Goal: Transaction & Acquisition: Purchase product/service

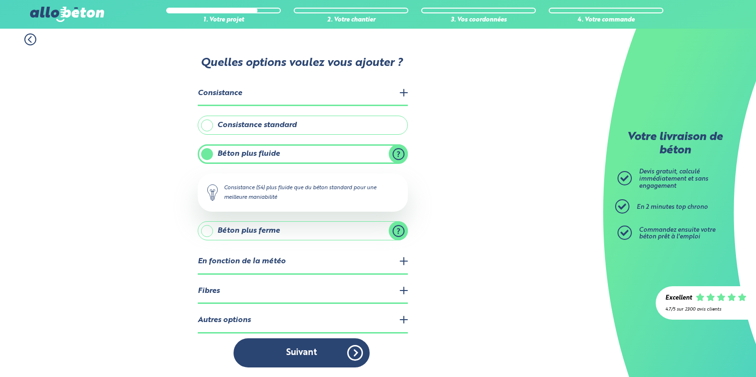
scroll to position [5, 0]
click at [351, 354] on button "Suivant" at bounding box center [302, 352] width 136 height 29
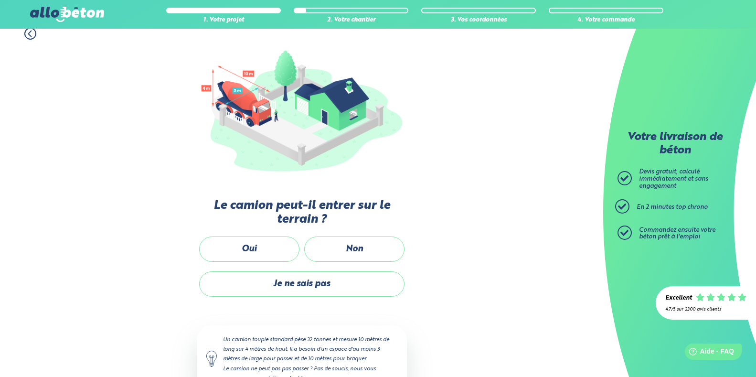
scroll to position [96, 0]
click at [237, 247] on label "Oui" at bounding box center [249, 248] width 100 height 25
click at [0, 0] on input "Oui" at bounding box center [0, 0] width 0 height 0
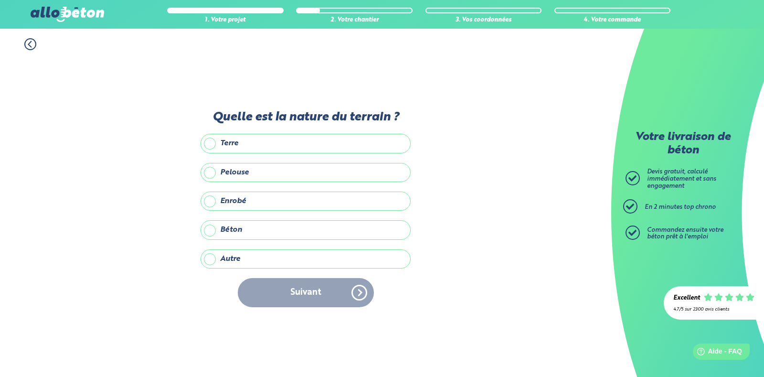
click at [210, 172] on label "Pelouse" at bounding box center [306, 172] width 210 height 19
click at [0, 0] on input "Pelouse" at bounding box center [0, 0] width 0 height 0
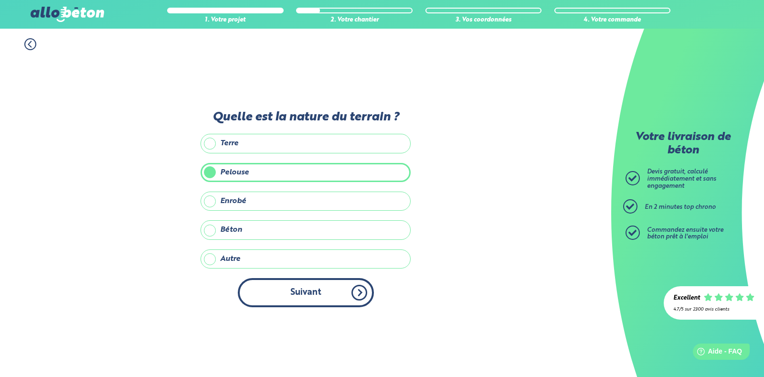
click at [332, 292] on button "Suivant" at bounding box center [306, 292] width 136 height 29
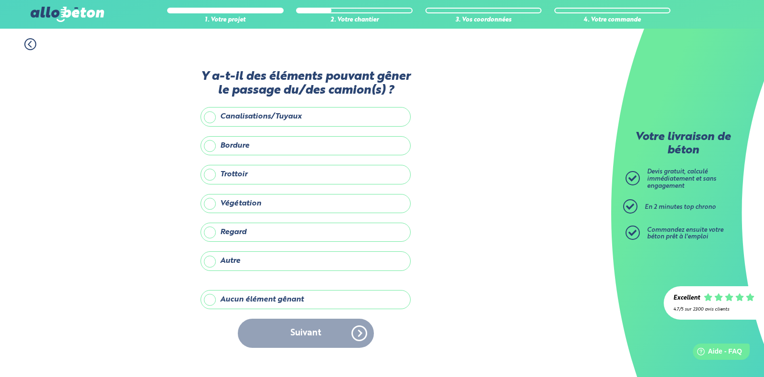
click at [212, 298] on label "Aucun élément gênant" at bounding box center [306, 299] width 210 height 19
click at [0, 0] on input "Aucun élément gênant" at bounding box center [0, 0] width 0 height 0
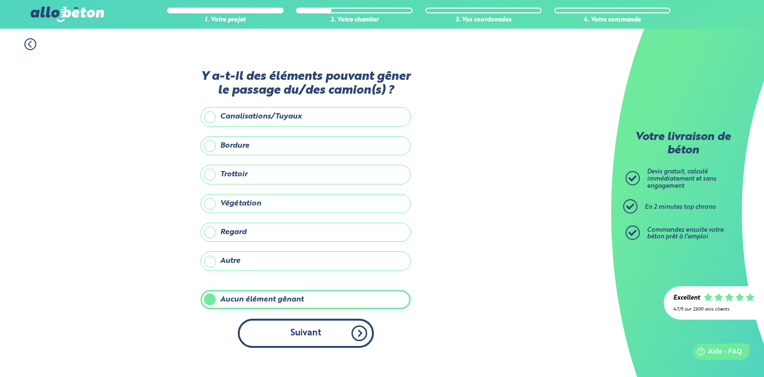
click at [308, 332] on button "Suivant" at bounding box center [306, 333] width 136 height 29
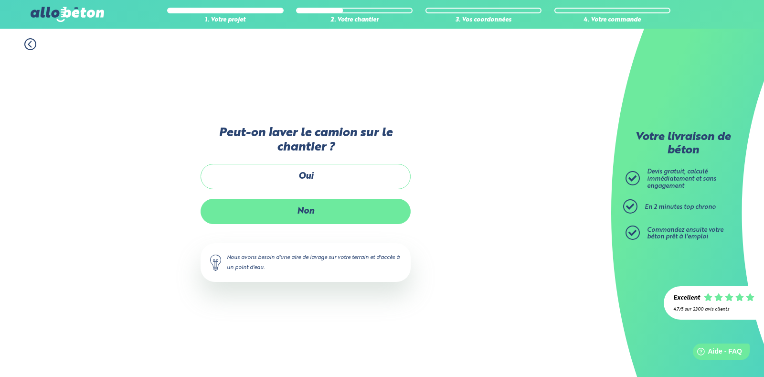
click at [304, 210] on label "Non" at bounding box center [306, 211] width 210 height 25
click at [0, 0] on input "Non" at bounding box center [0, 0] width 0 height 0
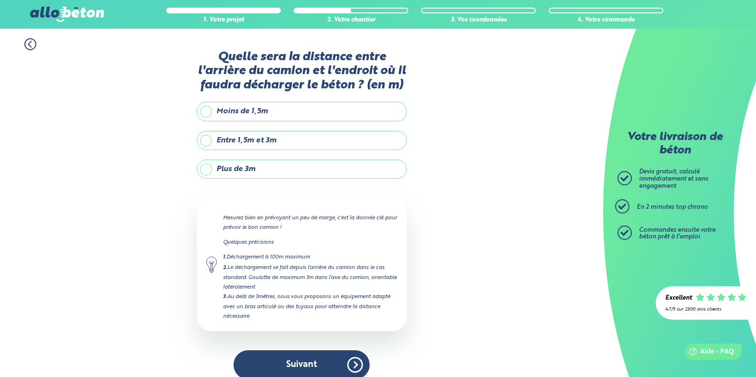
click at [205, 168] on label "Plus de 3m" at bounding box center [302, 169] width 210 height 19
click at [0, 0] on input "Plus de 3m" at bounding box center [0, 0] width 0 height 0
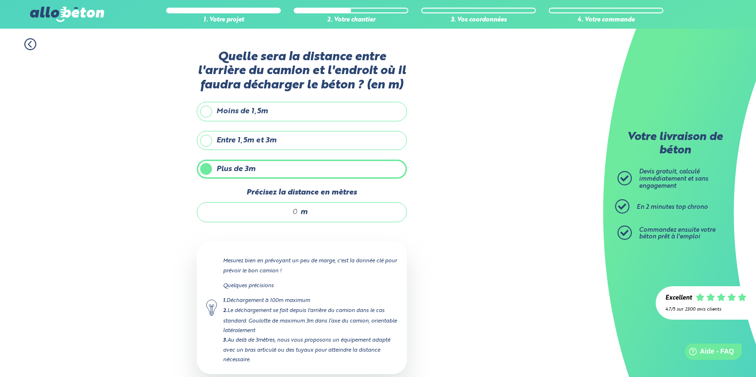
click at [294, 213] on input "Précisez la distance en mètres" at bounding box center [252, 212] width 91 height 10
type input "8"
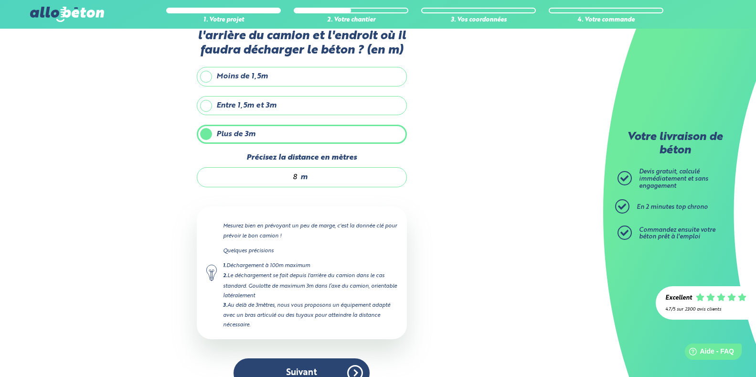
scroll to position [55, 0]
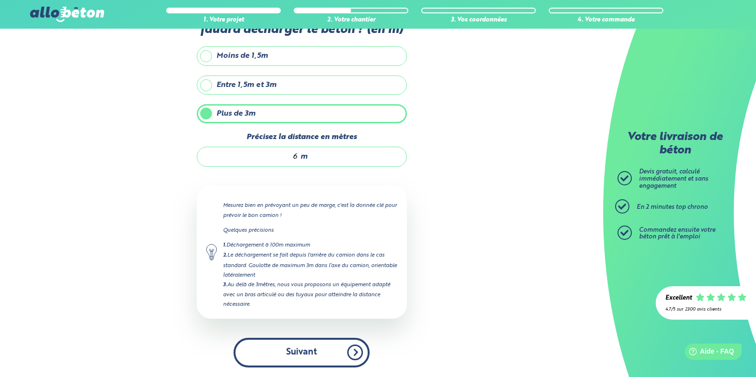
type input "6"
click at [302, 352] on button "Suivant" at bounding box center [302, 352] width 136 height 29
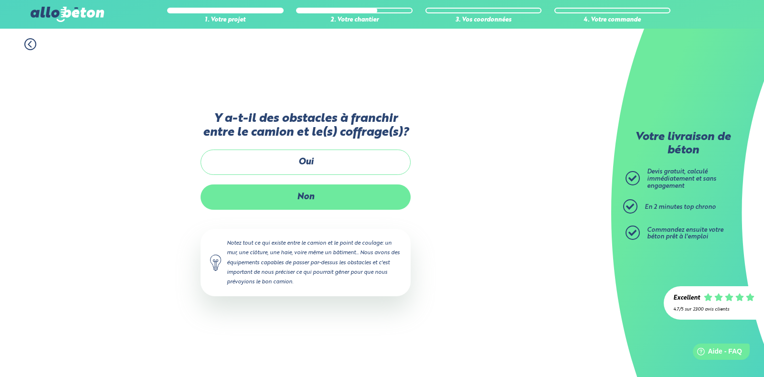
click at [306, 196] on label "Non" at bounding box center [306, 196] width 210 height 25
click at [0, 0] on input "Non" at bounding box center [0, 0] width 0 height 0
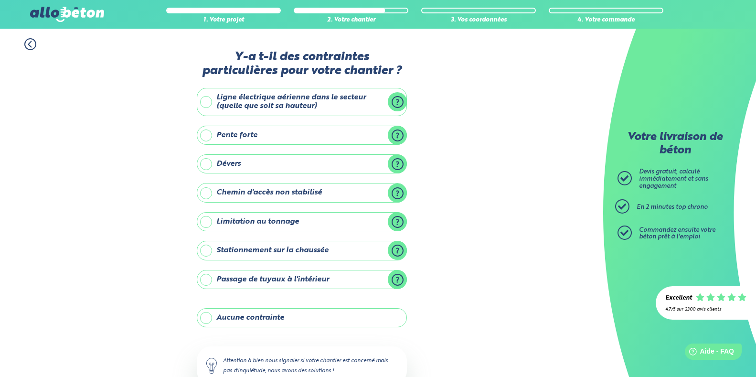
click at [204, 317] on label "Aucune contrainte" at bounding box center [302, 317] width 210 height 19
click at [0, 0] on input "Aucune contrainte" at bounding box center [0, 0] width 0 height 0
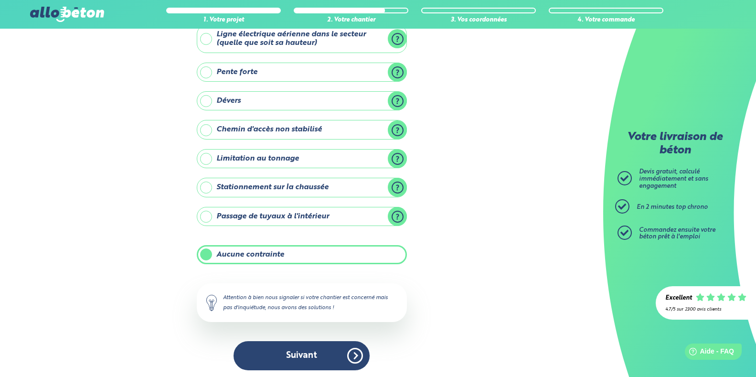
scroll to position [66, 0]
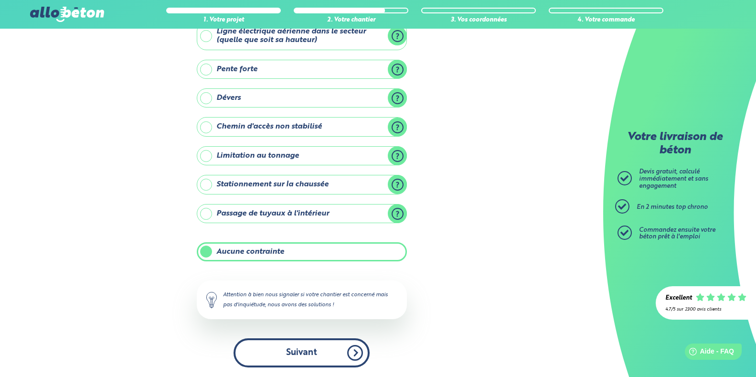
click at [305, 352] on button "Suivant" at bounding box center [302, 352] width 136 height 29
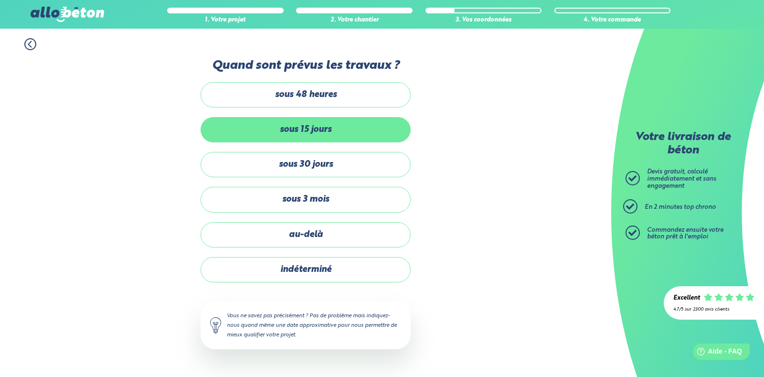
click at [313, 128] on label "sous 15 jours" at bounding box center [306, 129] width 210 height 25
click at [0, 0] on input "sous 15 jours" at bounding box center [0, 0] width 0 height 0
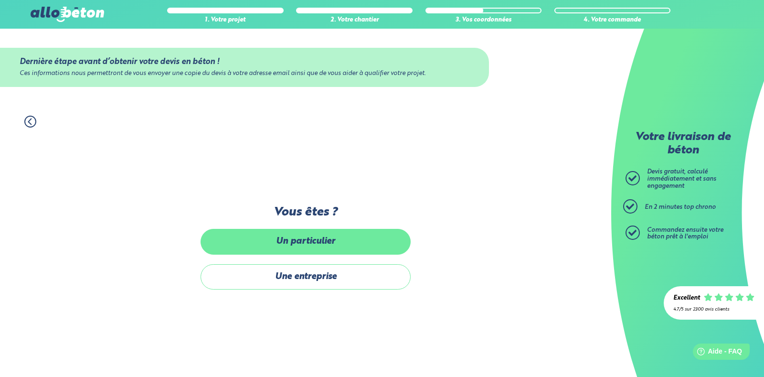
click at [299, 241] on label "Un particulier" at bounding box center [306, 241] width 210 height 25
click at [0, 0] on input "Un particulier" at bounding box center [0, 0] width 0 height 0
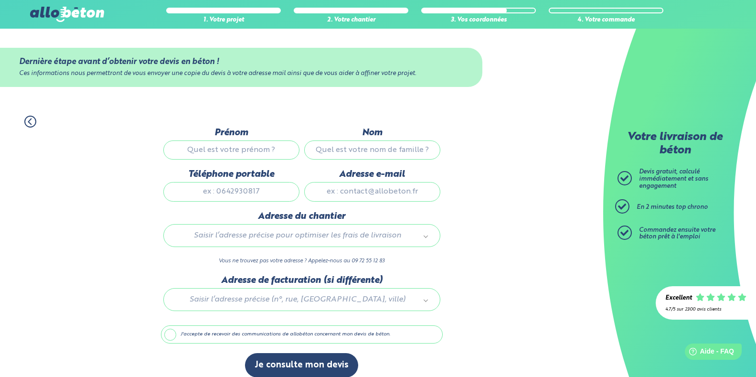
click at [234, 151] on input "Prénom" at bounding box center [231, 149] width 136 height 19
type input "Thierry"
type input "VEDELAGO"
type input "0616241440"
type input "thierryvdo@live.fr"
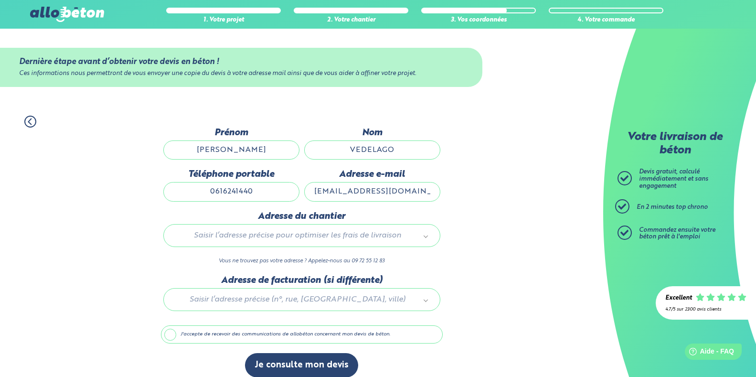
type input "48 route de saint Barthelemy"
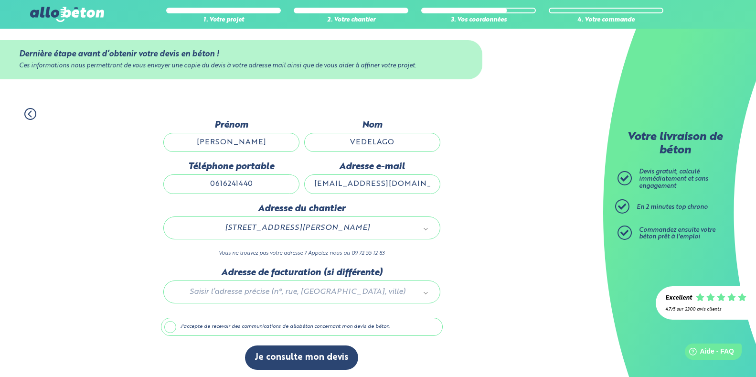
scroll to position [10, 0]
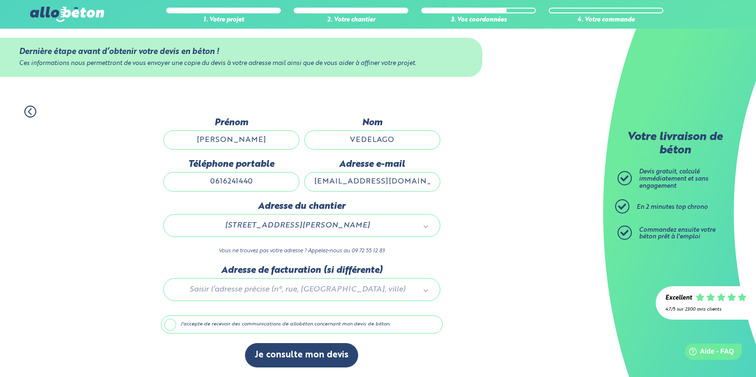
click at [171, 323] on label "J'accepte de recevoir des communications de allobéton concernant mon devis de b…" at bounding box center [302, 324] width 282 height 18
click at [0, 0] on input "J'accepte de recevoir des communications de allobéton concernant mon devis de b…" at bounding box center [0, 0] width 0 height 0
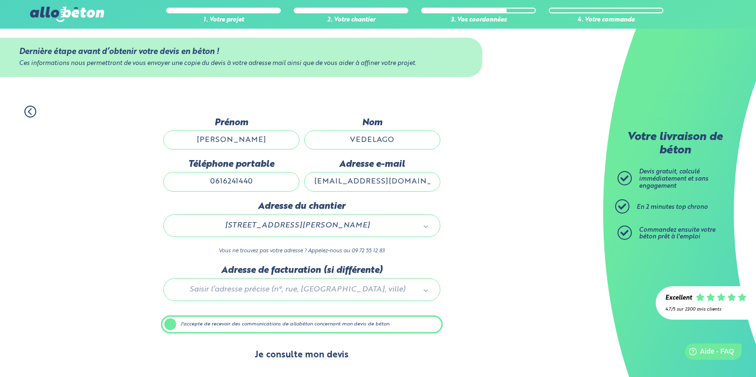
click at [285, 355] on button "Je consulte mon devis" at bounding box center [301, 355] width 113 height 24
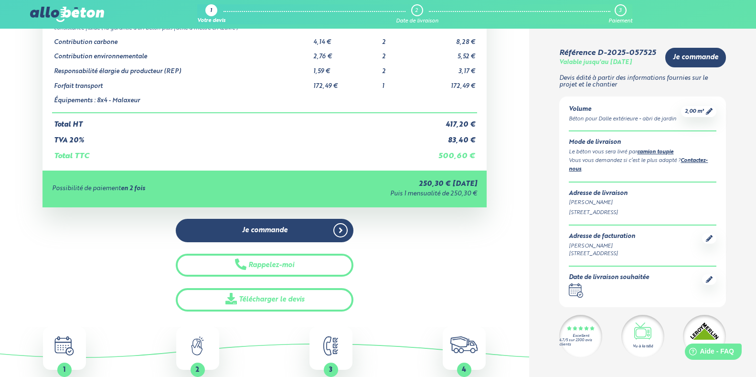
scroll to position [96, 0]
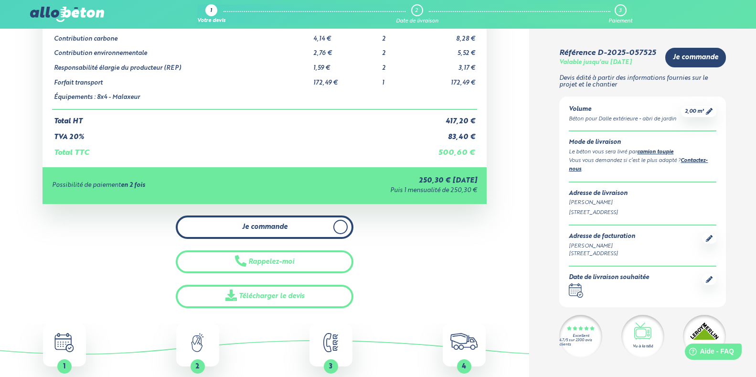
click at [255, 228] on span "Je commande" at bounding box center [264, 227] width 45 height 8
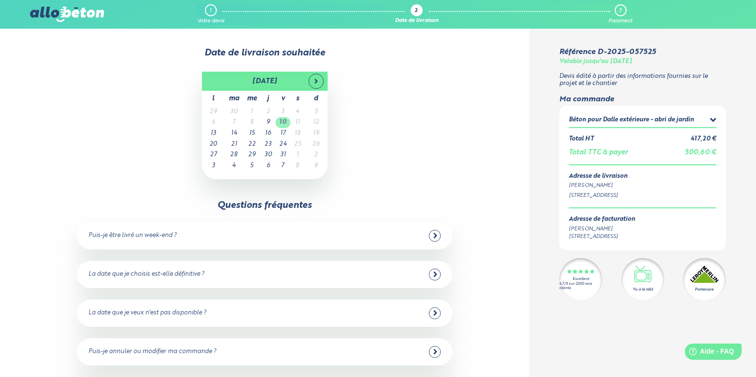
click at [283, 122] on td "10" at bounding box center [283, 122] width 15 height 11
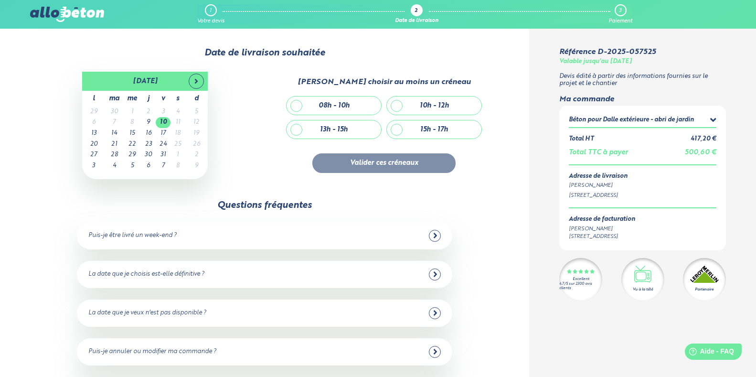
click at [397, 105] on div "10h - 12h" at bounding box center [434, 105] width 95 height 18
checkbox input "true"
click at [389, 163] on button "Valider ces créneaux" at bounding box center [383, 163] width 143 height 20
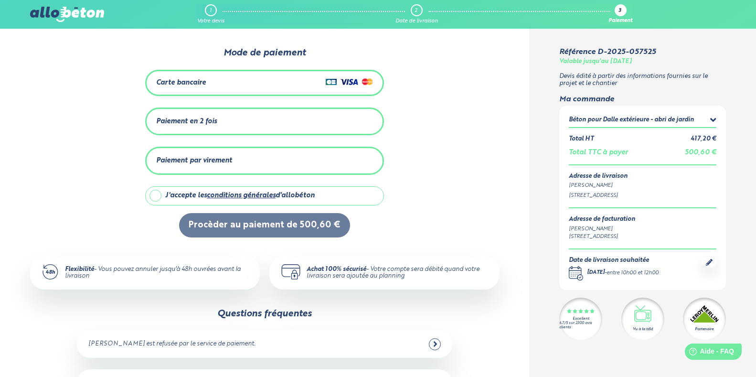
click at [253, 82] on div "Carte bancaire" at bounding box center [264, 83] width 217 height 14
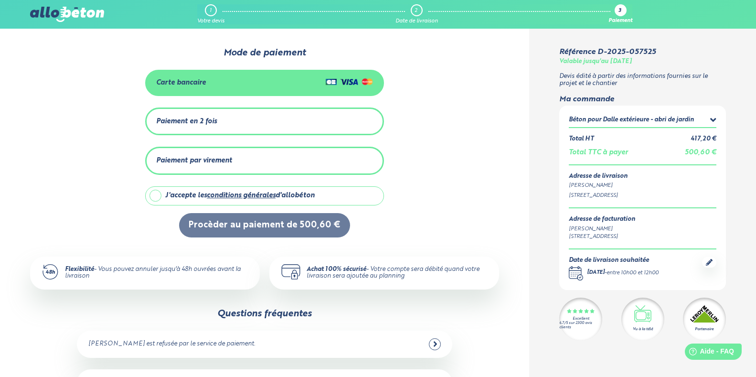
click at [155, 193] on label "J'accepte les conditions générales d'allobéton" at bounding box center [264, 195] width 239 height 19
checkbox input "true"
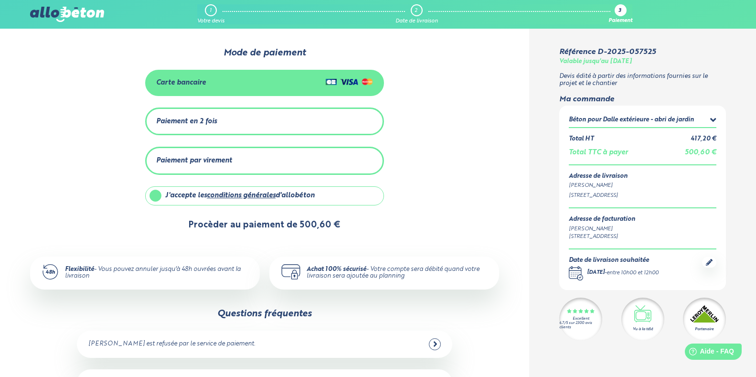
click at [273, 222] on button "Procèder au paiement de 500,60 €" at bounding box center [264, 225] width 171 height 24
